Goal: Navigation & Orientation: Find specific page/section

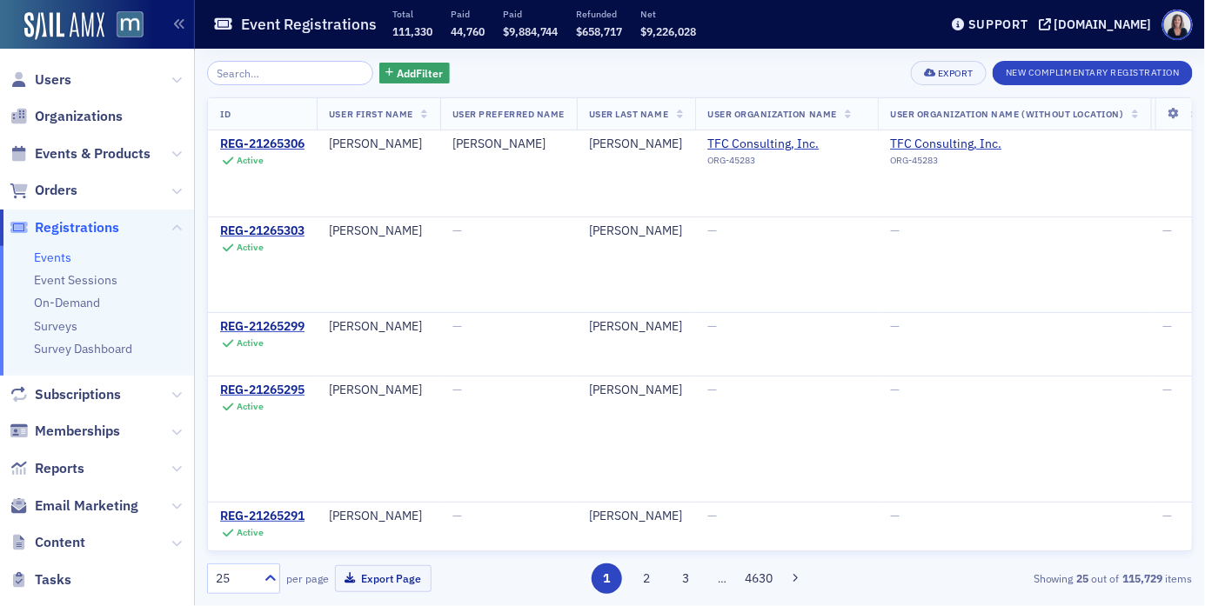
scroll to position [0, 5595]
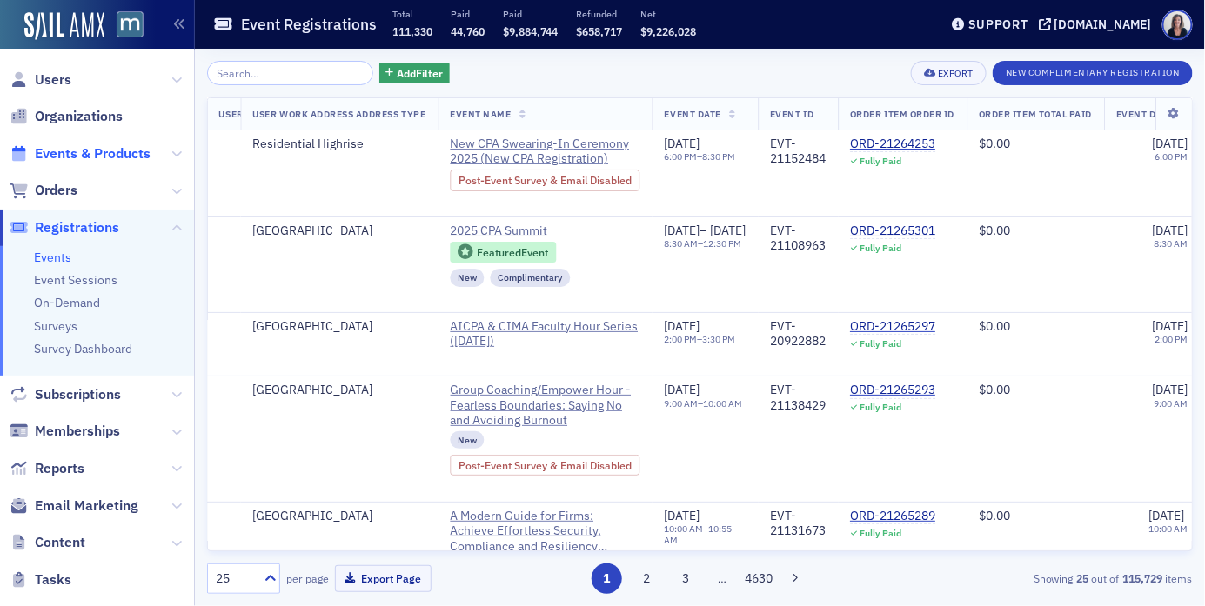
click at [90, 152] on span "Events & Products" at bounding box center [93, 153] width 116 height 19
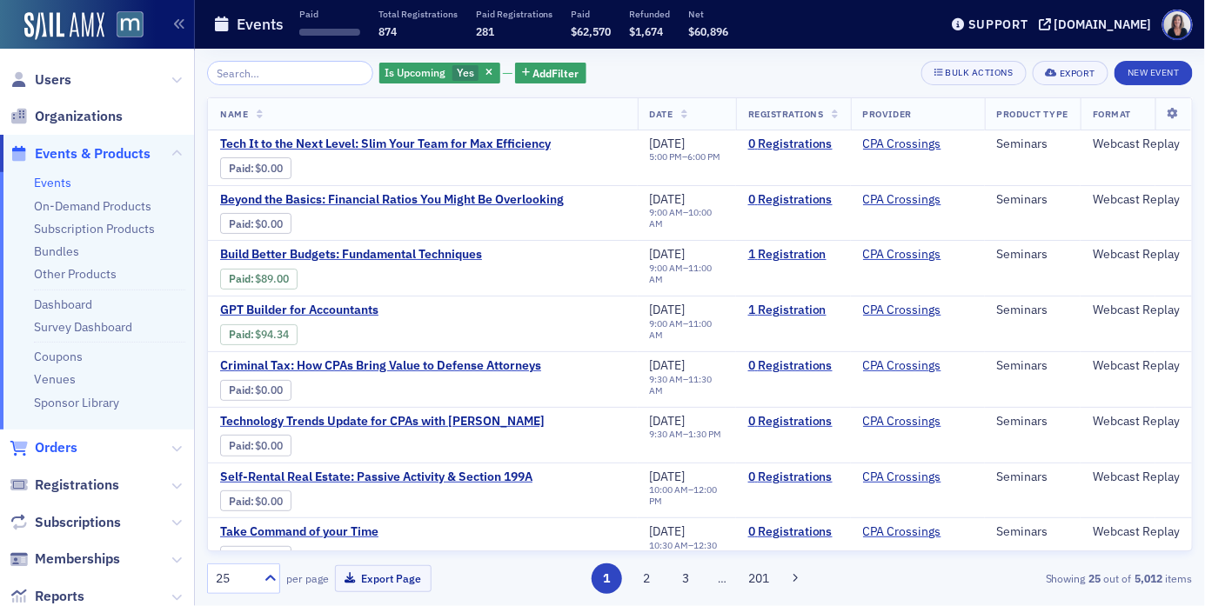
click at [68, 442] on span "Orders" at bounding box center [56, 447] width 43 height 19
